Goal: Task Accomplishment & Management: Use online tool/utility

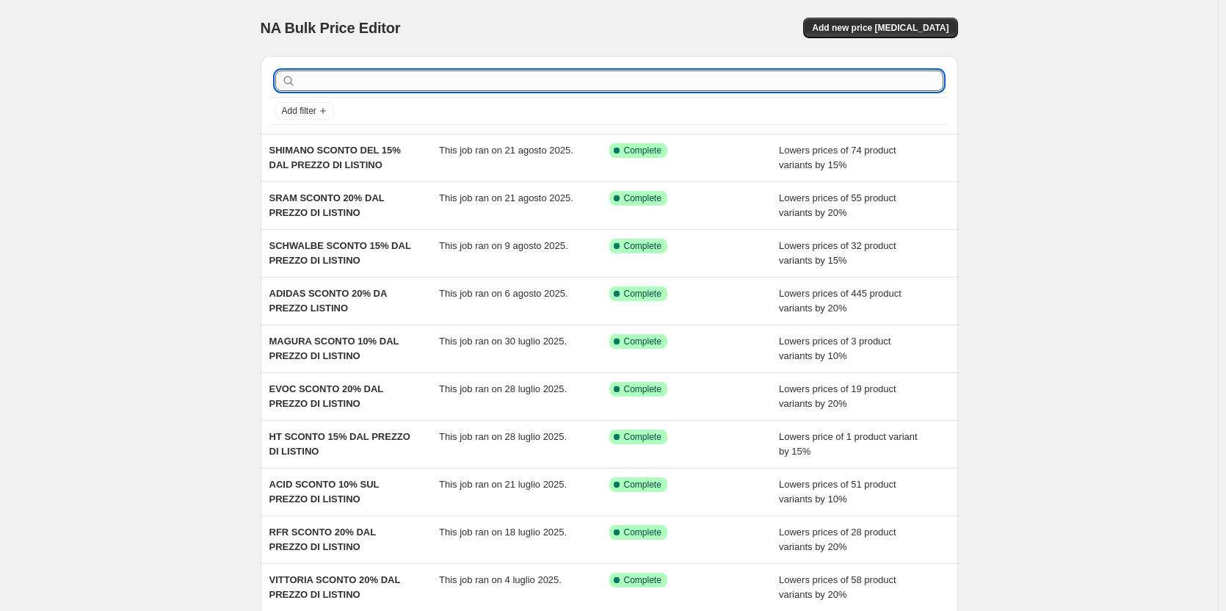
click at [331, 83] on input "text" at bounding box center [621, 80] width 645 height 21
type input "[PERSON_NAME]"
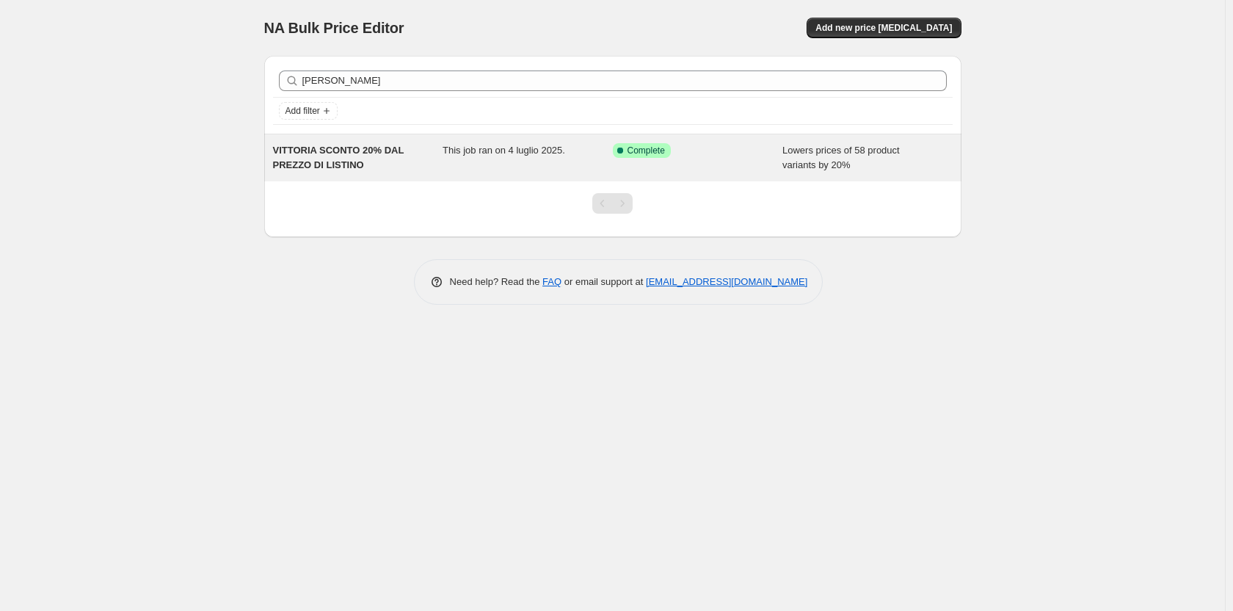
click at [337, 156] on span "VITTORIA SCONTO 20% DAL PREZZO DI LISTINO" at bounding box center [338, 158] width 131 height 26
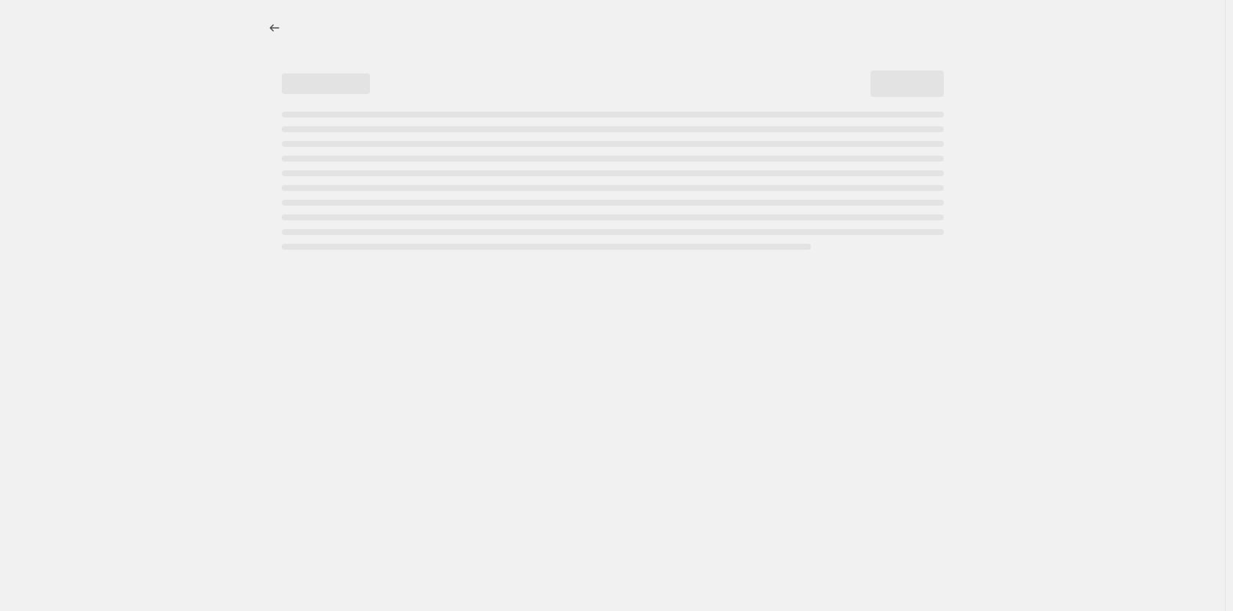
select select "percentage"
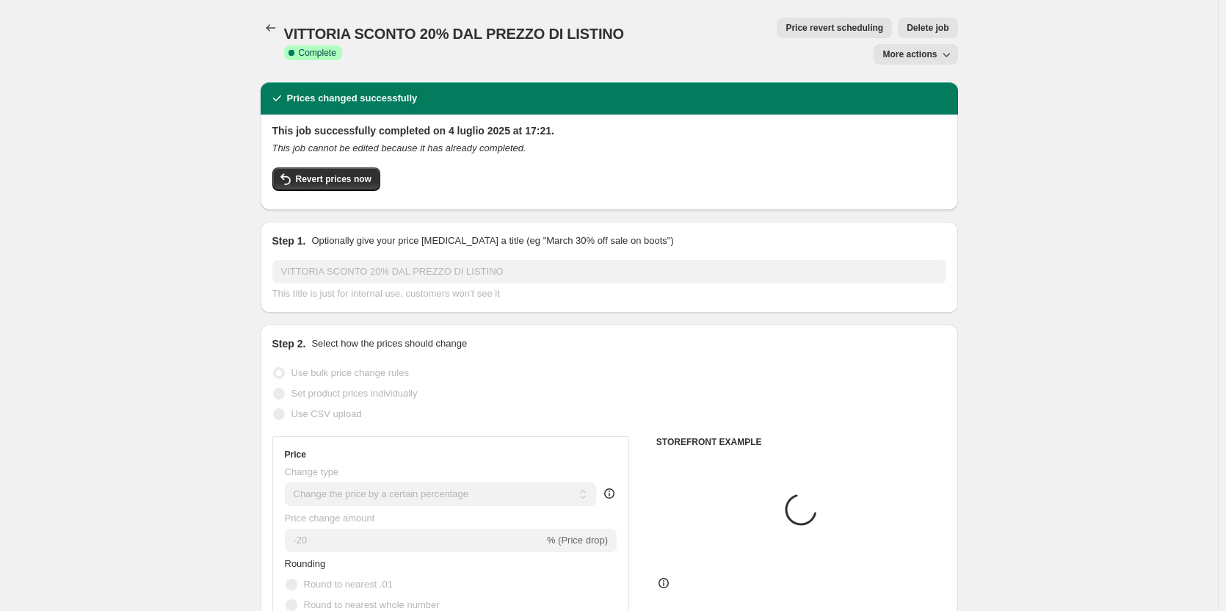
select select "vendor"
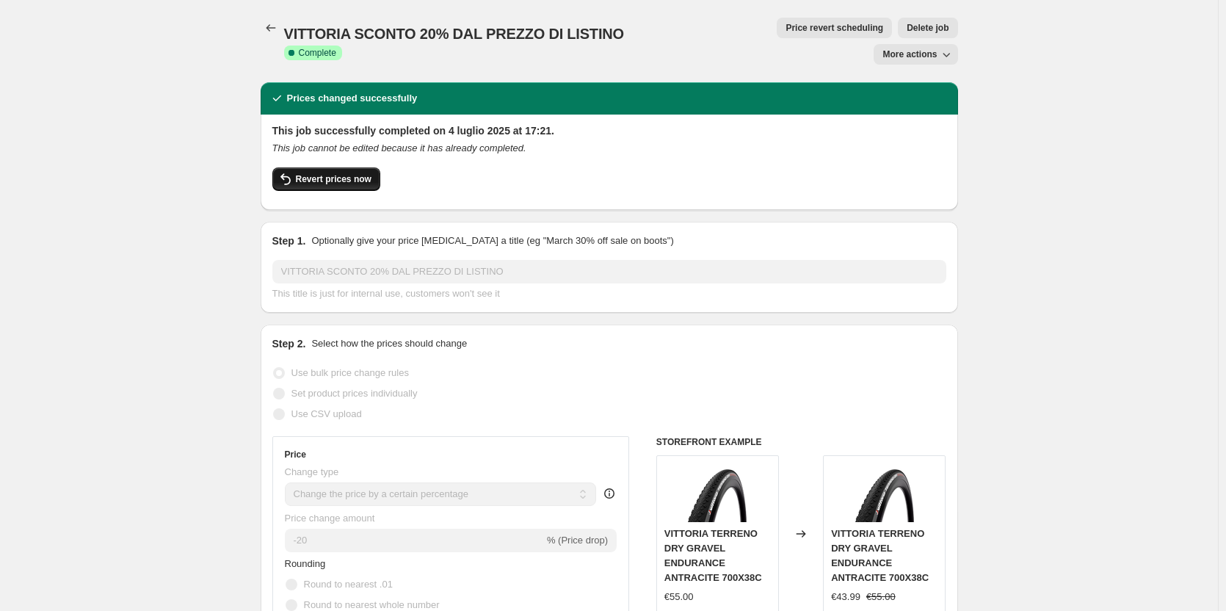
click at [294, 170] on icon "button" at bounding box center [286, 179] width 18 height 18
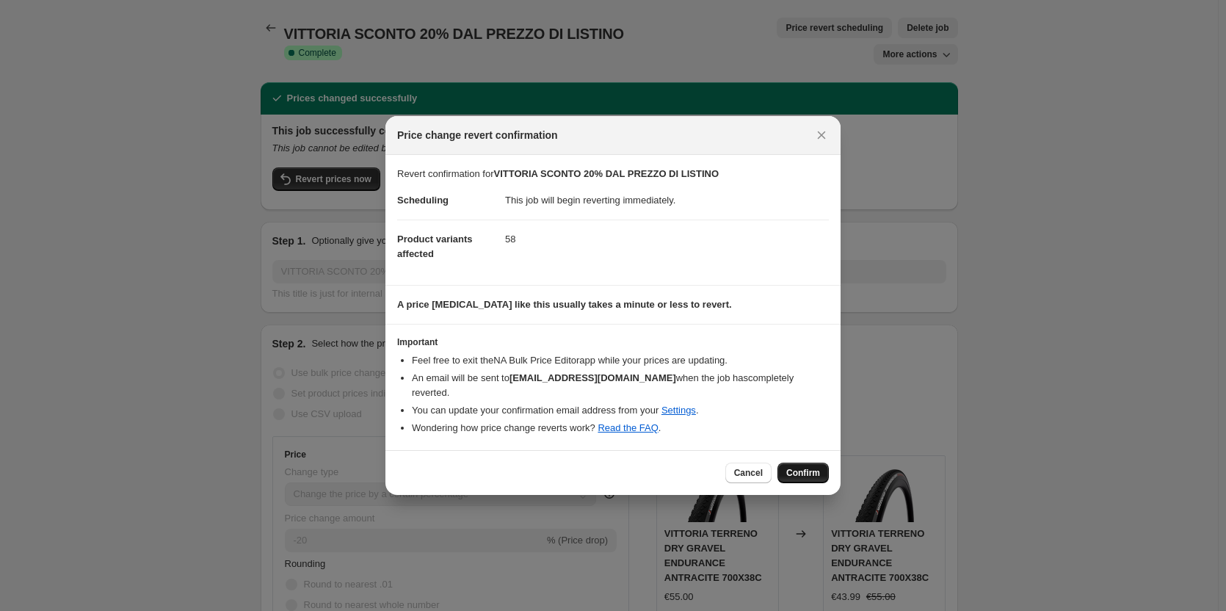
click at [794, 467] on span "Confirm" at bounding box center [803, 473] width 34 height 12
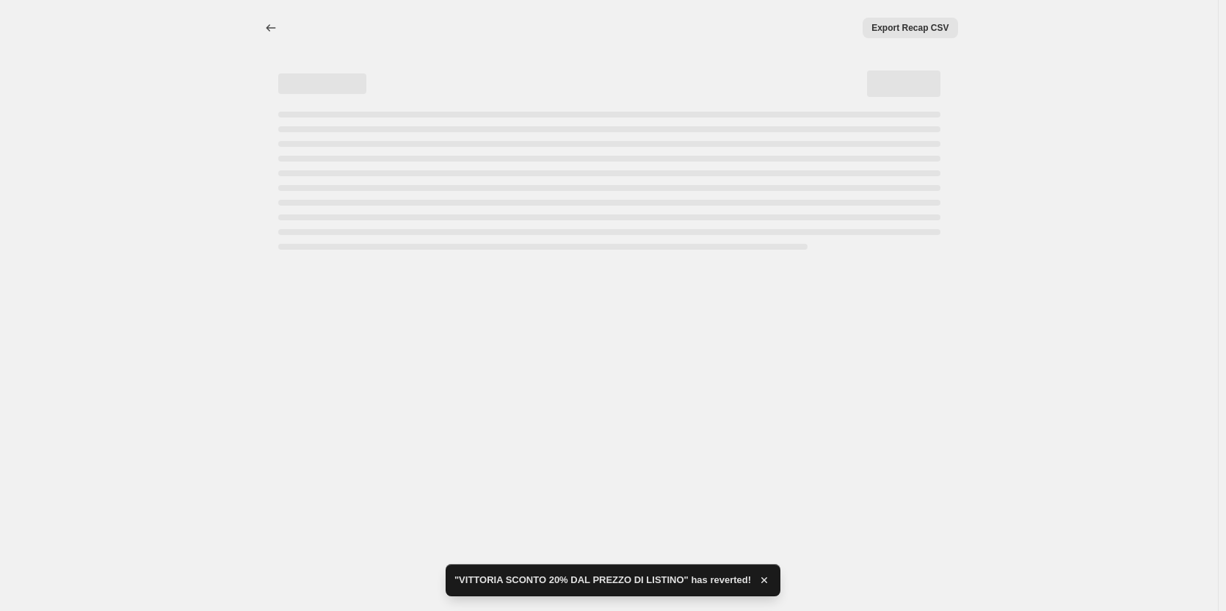
select select "percentage"
select select "vendor"
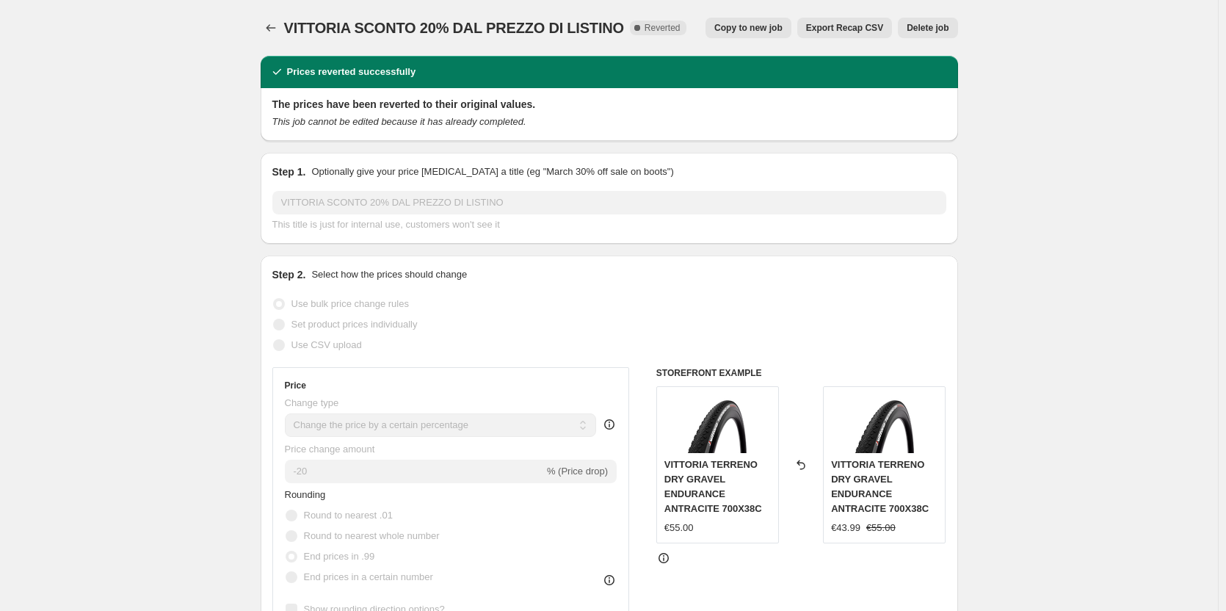
click at [765, 18] on button "Copy to new job" at bounding box center [748, 28] width 86 height 21
select select "percentage"
select select "vendor"
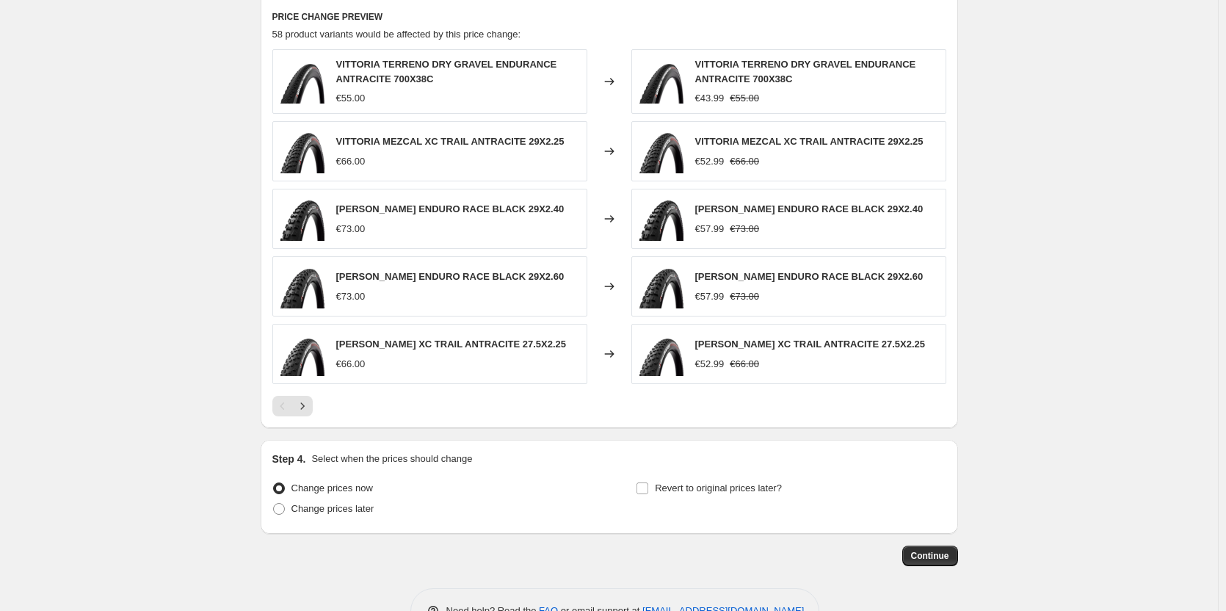
scroll to position [1027, 0]
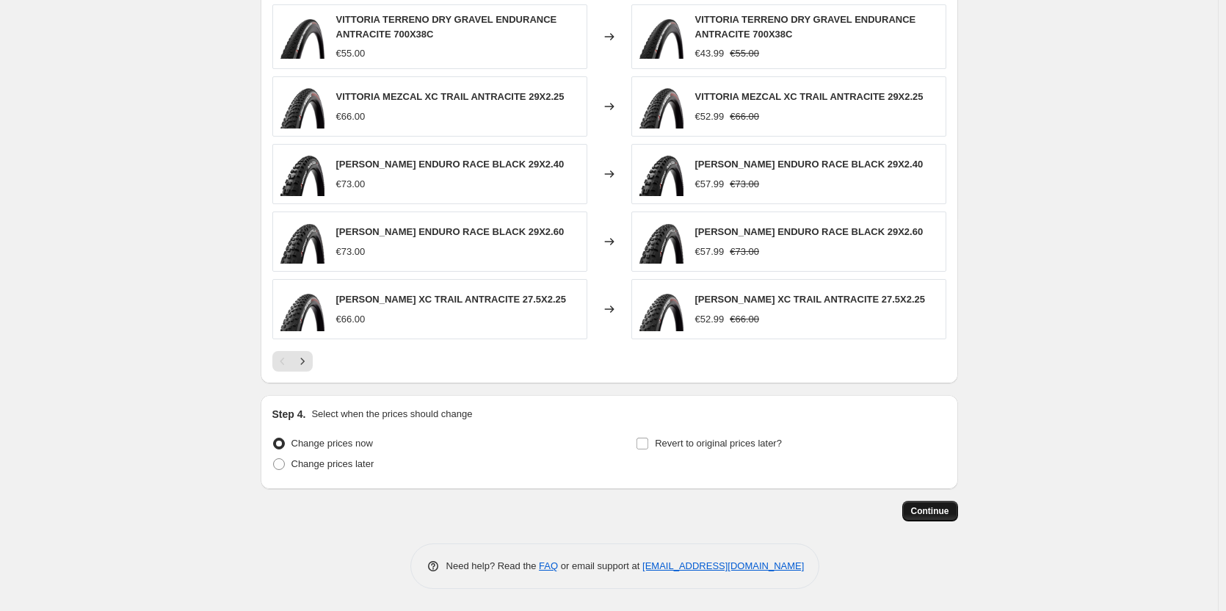
click at [915, 504] on button "Continue" at bounding box center [930, 511] width 56 height 21
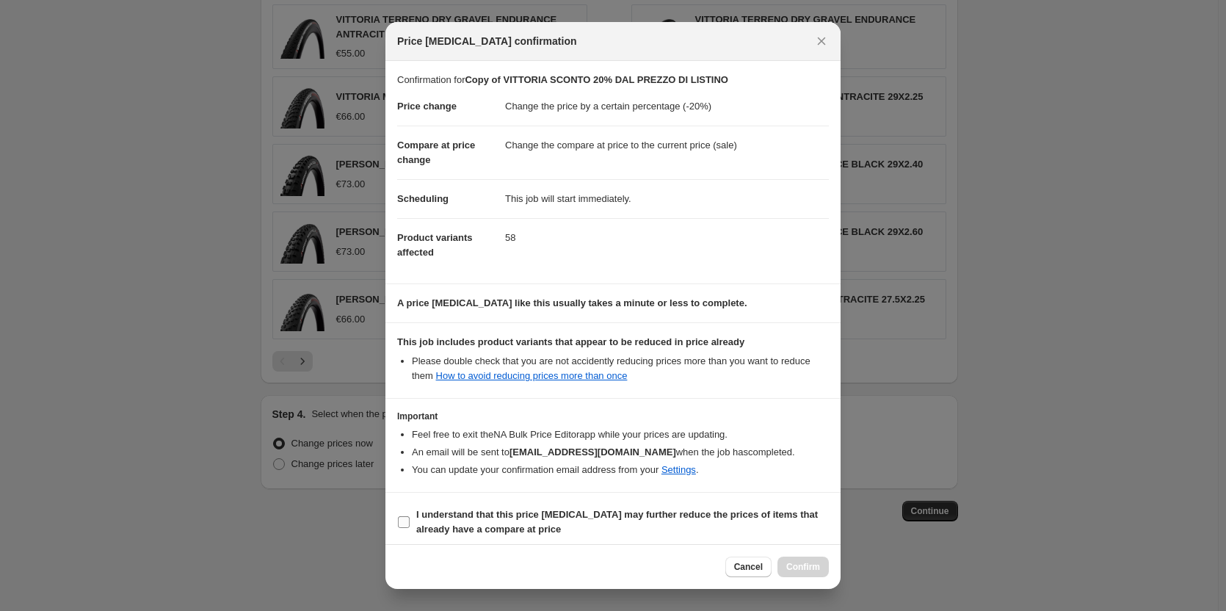
click at [404, 518] on input "I understand that this price [MEDICAL_DATA] may further reduce the prices of it…" at bounding box center [404, 522] width 12 height 12
checkbox input "true"
click at [816, 569] on span "Confirm" at bounding box center [803, 567] width 34 height 12
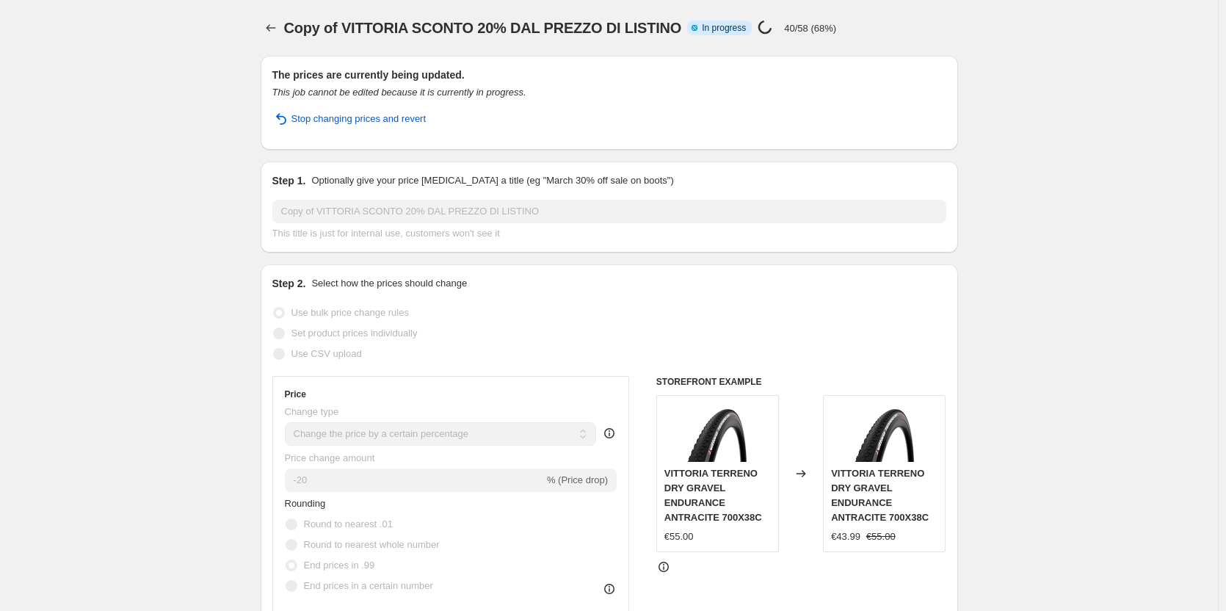
select select "percentage"
select select "vendor"
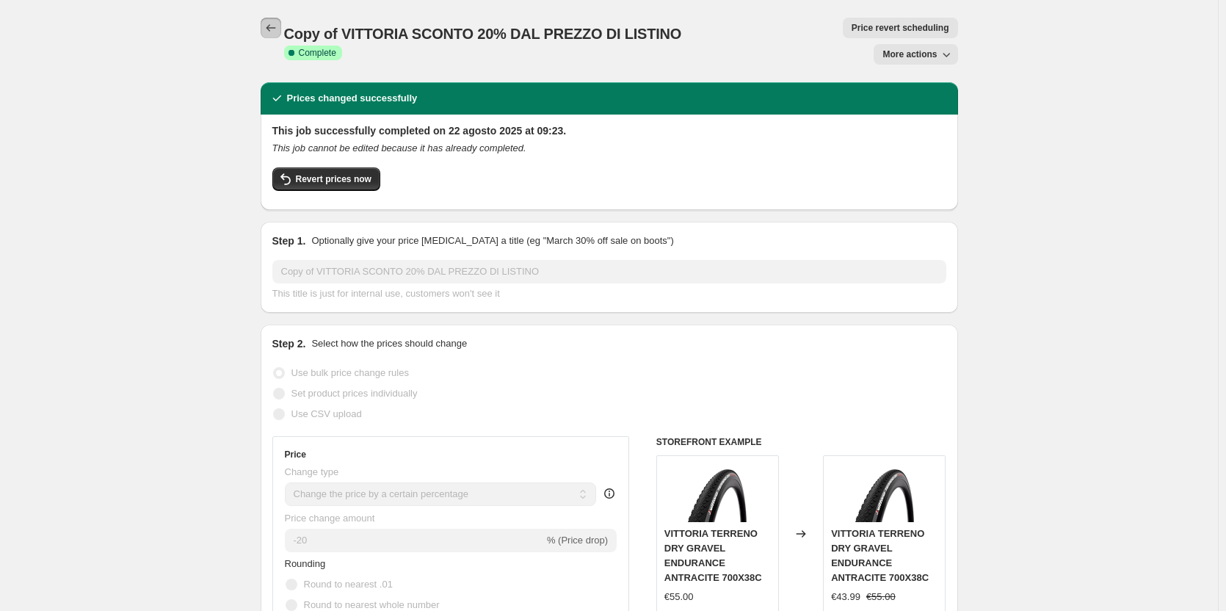
click at [277, 32] on icon "Price change jobs" at bounding box center [271, 28] width 15 height 15
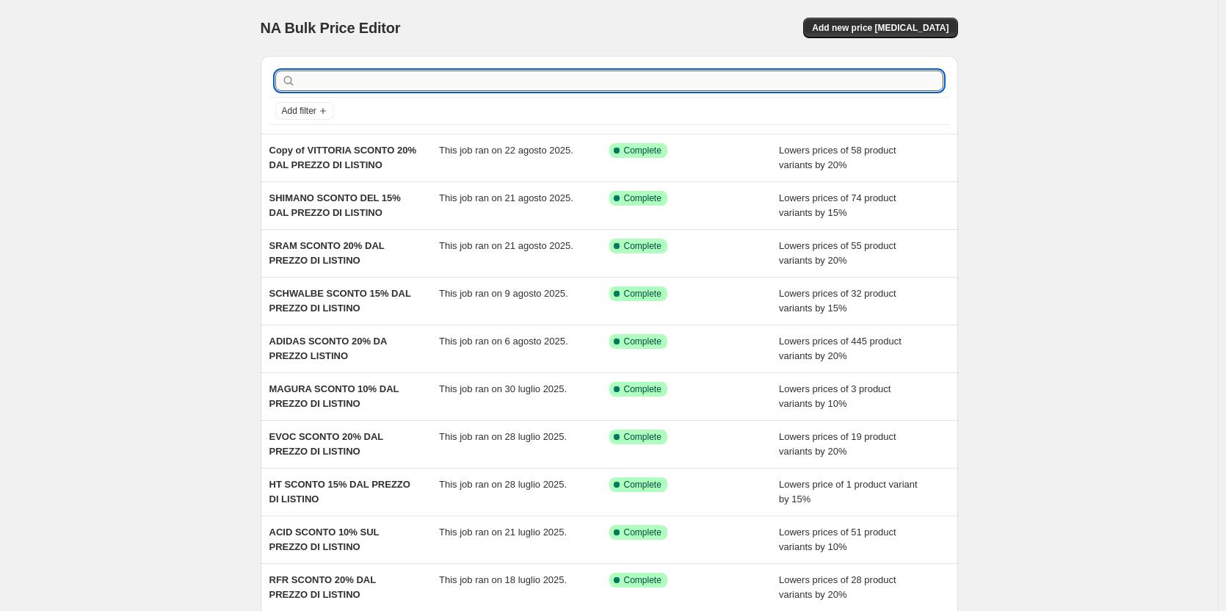
click at [379, 80] on input "text" at bounding box center [621, 80] width 645 height 21
type input "[PERSON_NAME]"
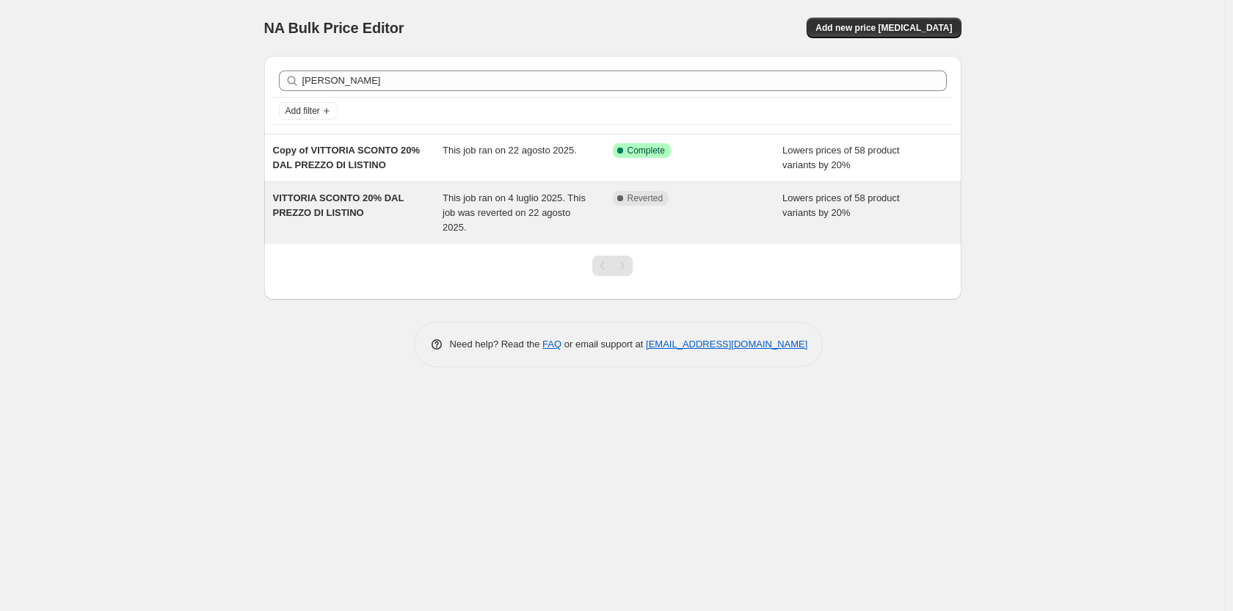
click at [485, 197] on span "This job ran on 4 luglio 2025. This job was reverted on 22 agosto 2025." at bounding box center [514, 212] width 143 height 40
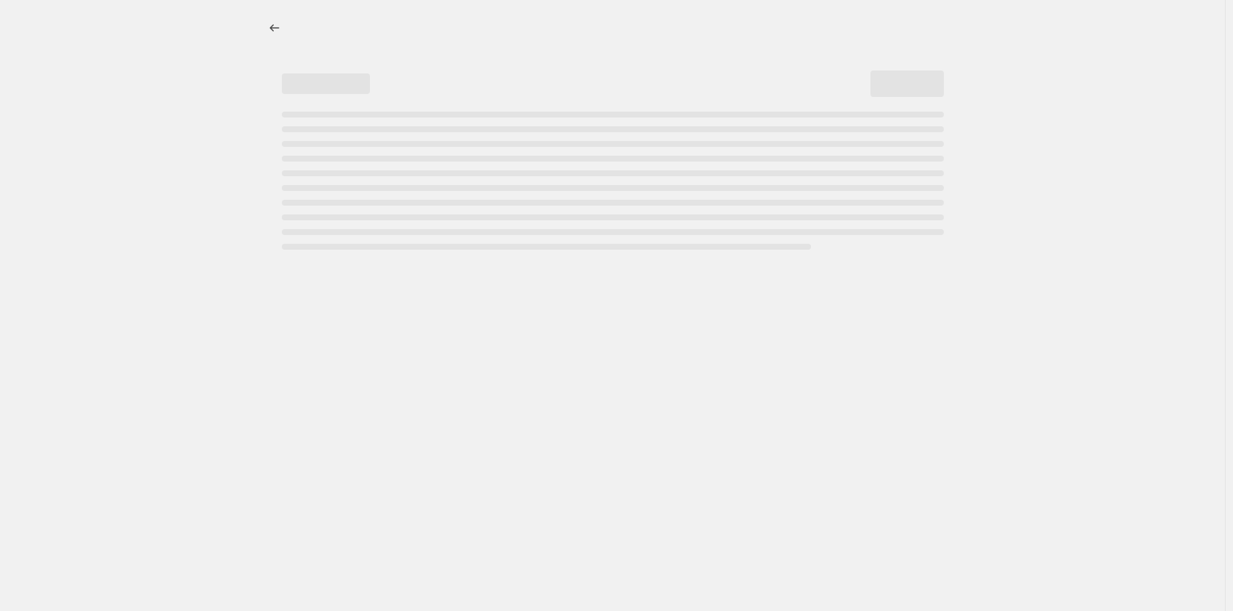
select select "percentage"
select select "vendor"
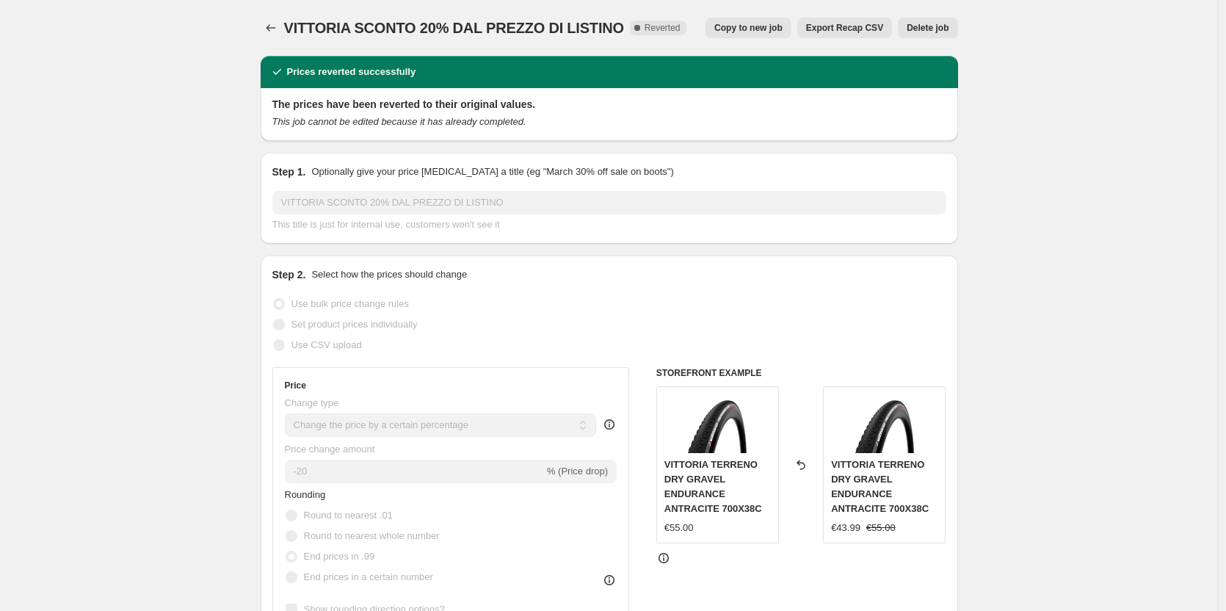
click at [922, 32] on span "Delete job" at bounding box center [928, 28] width 42 height 12
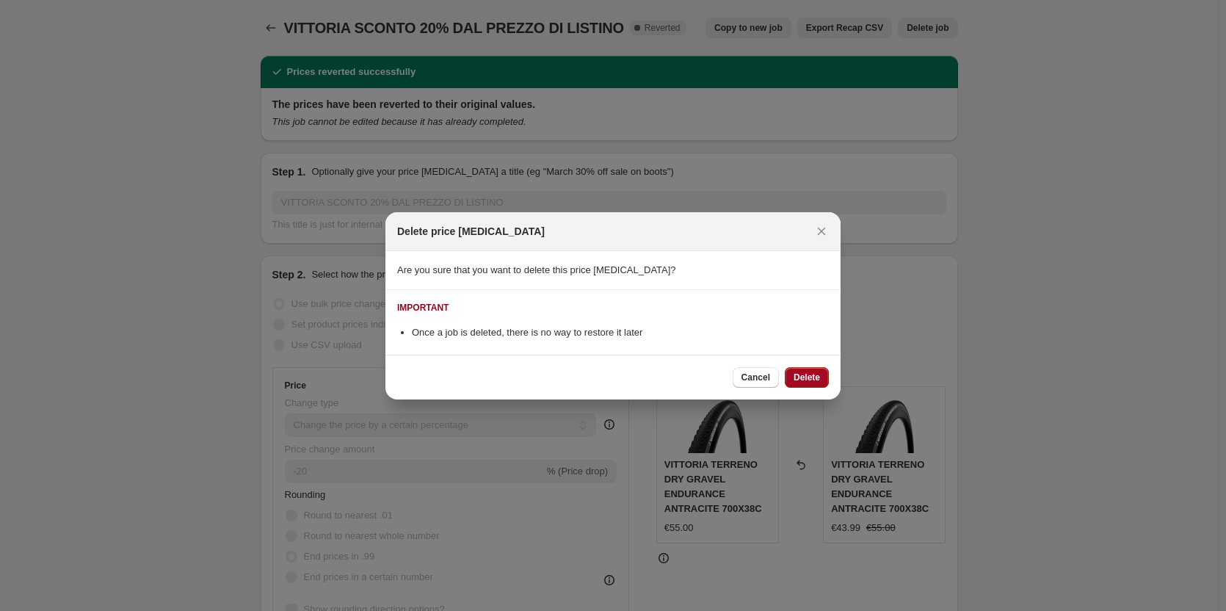
click at [795, 375] on span "Delete" at bounding box center [807, 377] width 26 height 12
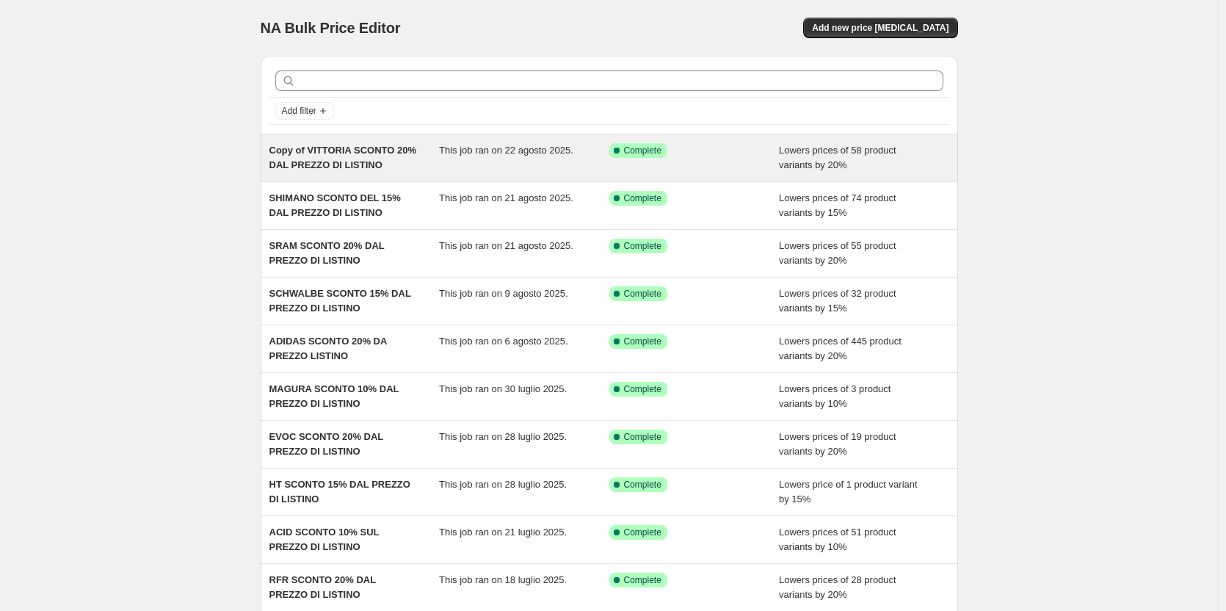
click at [395, 159] on div "Copy of VITTORIA SCONTO 20% DAL PREZZO DI LISTINO" at bounding box center [354, 157] width 170 height 29
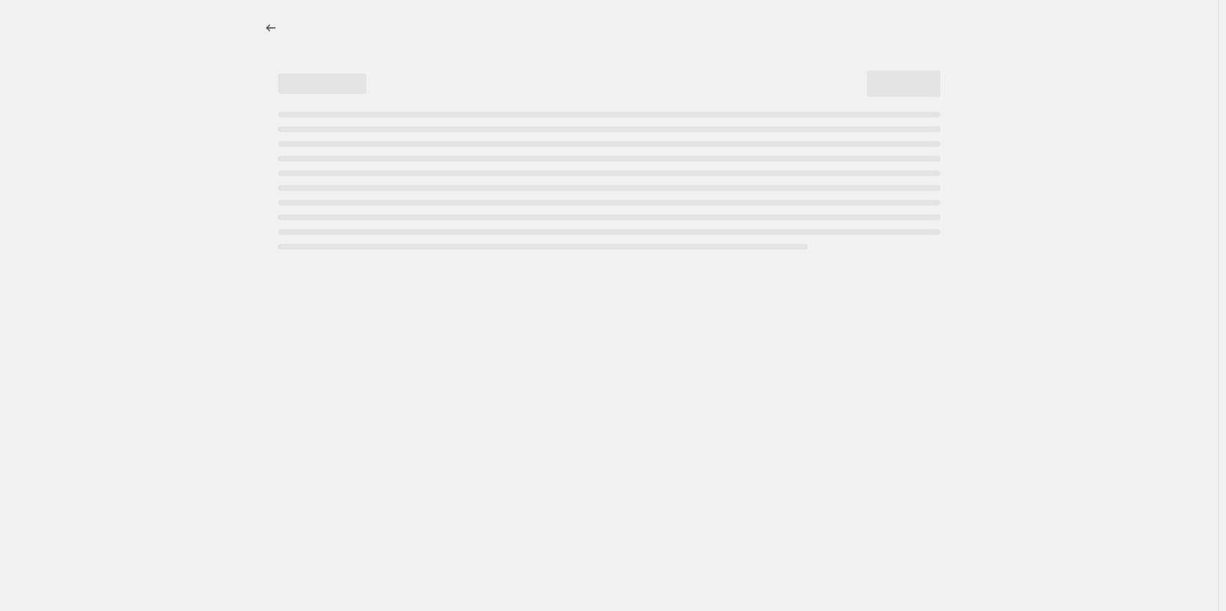
select select "percentage"
select select "vendor"
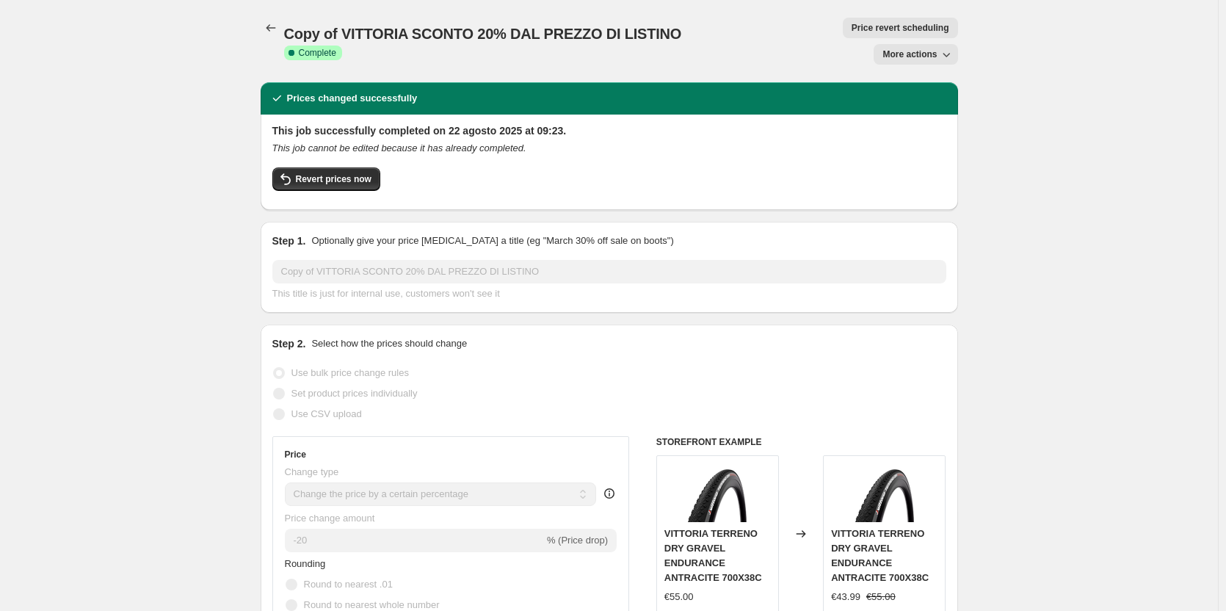
click at [284, 32] on div at bounding box center [272, 28] width 23 height 21
click at [277, 29] on icon "Price change jobs" at bounding box center [271, 28] width 15 height 15
